Goal: Register for event/course: Sign up to attend an event or enroll in a course

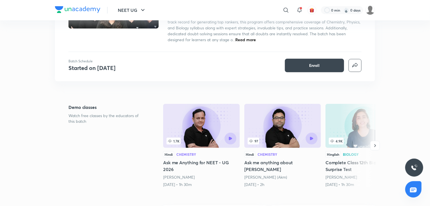
scroll to position [62, 0]
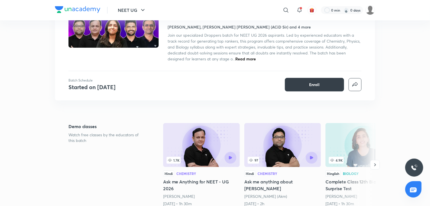
click at [293, 86] on button "Enroll" at bounding box center [314, 85] width 59 height 14
